Goal: Transaction & Acquisition: Purchase product/service

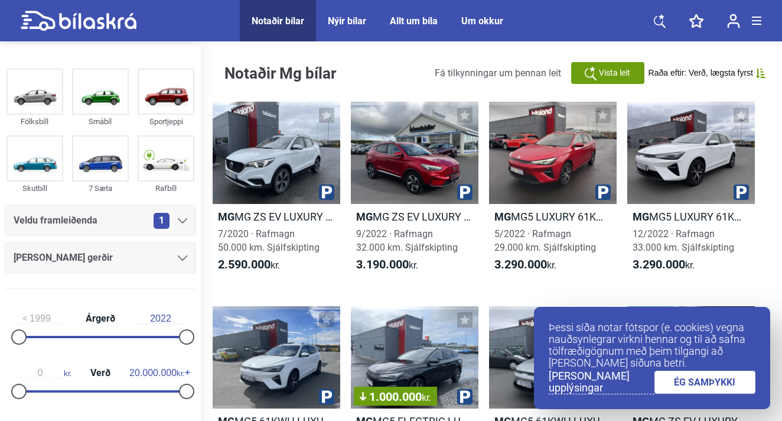
click at [687, 382] on link "ÉG SAMÞYKKI" at bounding box center [706, 381] width 102 height 23
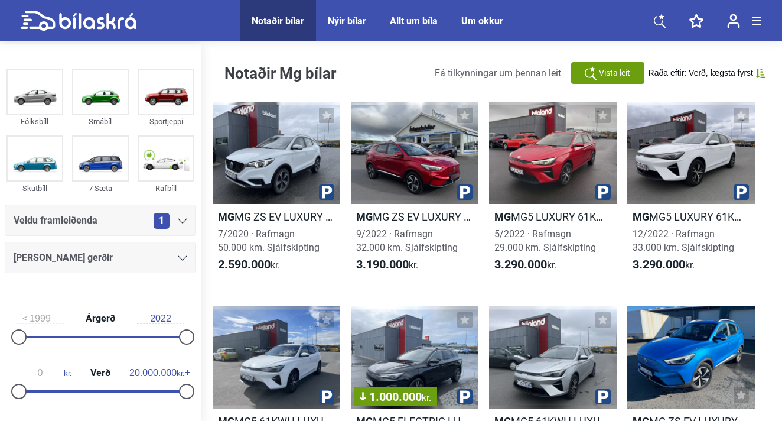
click at [278, 25] on div "Notaðir bílar" at bounding box center [278, 20] width 53 height 11
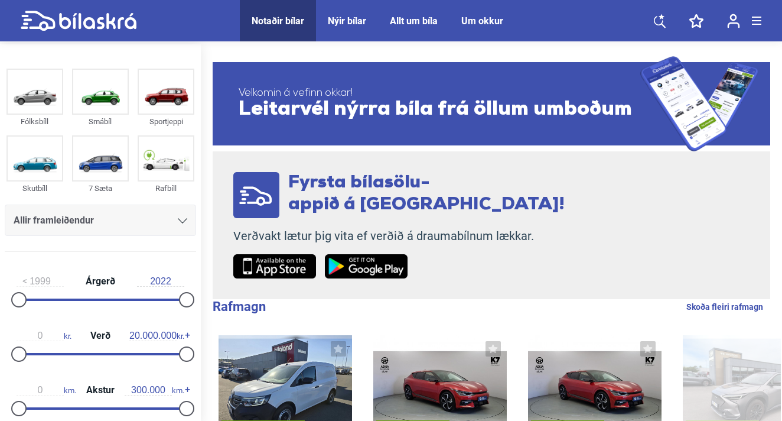
click at [178, 216] on div at bounding box center [182, 220] width 9 height 9
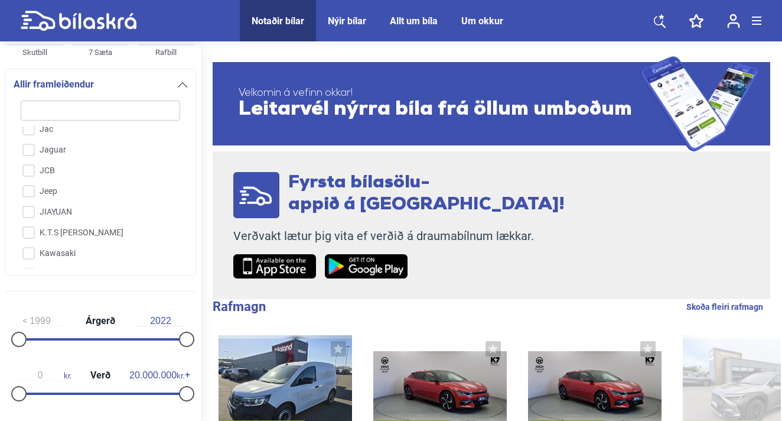
scroll to position [1251, 0]
click at [28, 170] on input "Jeep" at bounding box center [92, 168] width 161 height 21
checkbox input "true"
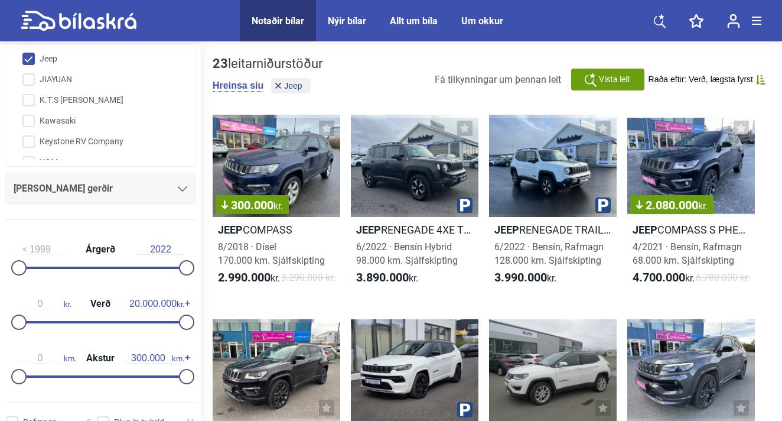
scroll to position [259, 0]
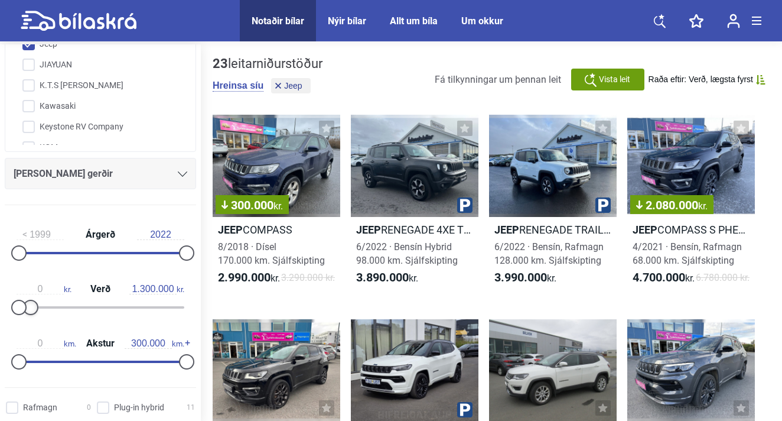
type input "1.200.000"
drag, startPoint x: 184, startPoint y: 307, endPoint x: 30, endPoint y: 306, distance: 154.2
click at [30, 306] on div at bounding box center [28, 307] width 15 height 15
